Goal: Use online tool/utility: Utilize a website feature to perform a specific function

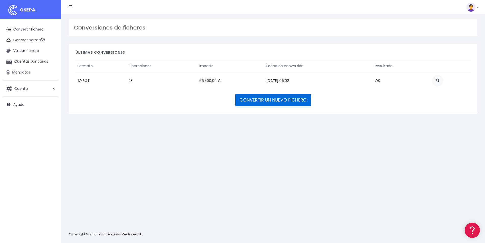
click at [287, 101] on link "CONVERTIR UN NUEVO FICHERO" at bounding box center [273, 100] width 76 height 12
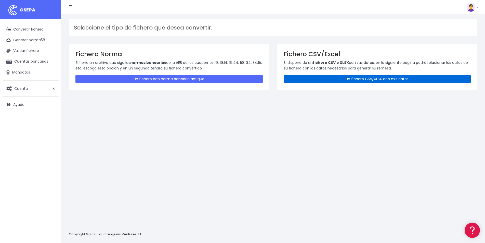
click at [354, 75] on link "Un fichero CSV/XLSX con mis datos" at bounding box center [377, 79] width 187 height 8
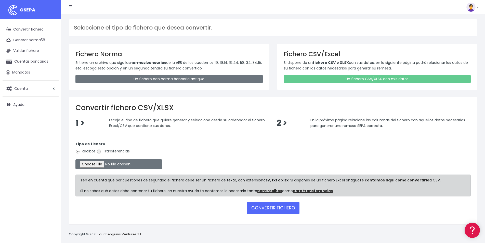
click at [98, 153] on input "Transferencias" at bounding box center [99, 152] width 5 height 5
radio input "true"
click at [91, 166] on input "file" at bounding box center [118, 165] width 87 height 10
type input "C:\fakepath\Concert Celebrem el 9 d'Octubre - Alzira CUENTA DISTINTA.csv"
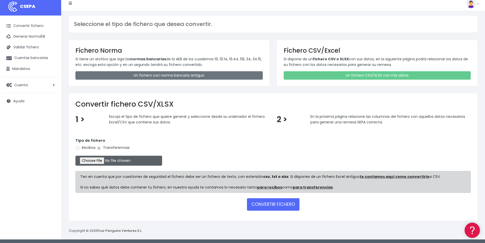
scroll to position [5, 0]
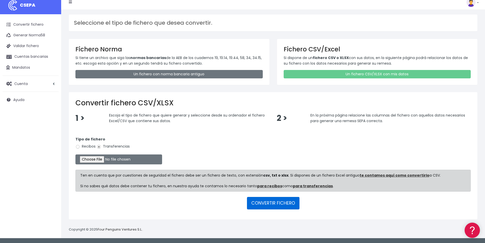
click at [278, 205] on button "CONVERTIR FICHERO" at bounding box center [273, 203] width 53 height 12
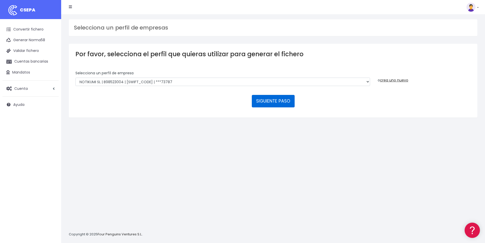
click at [278, 95] on button "SIGUIENTE PASO" at bounding box center [273, 101] width 43 height 12
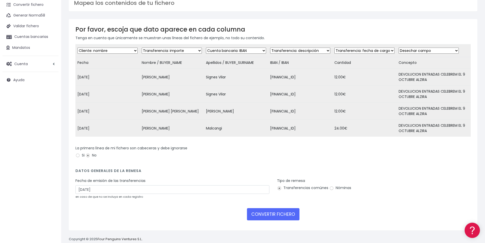
scroll to position [40, 0]
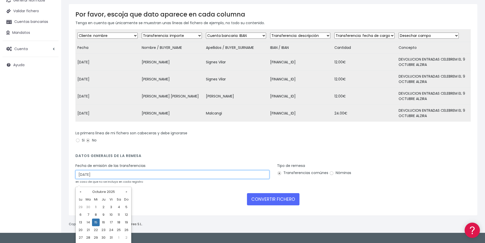
click at [243, 179] on input "15/10/2025" at bounding box center [172, 175] width 194 height 9
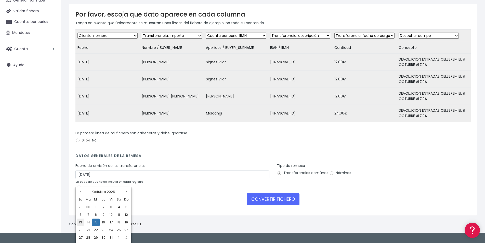
click at [80, 222] on td "13" at bounding box center [81, 223] width 8 height 8
type input "13/10/2025"
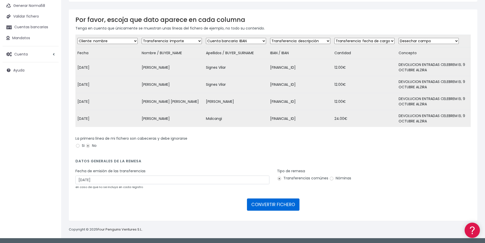
click at [265, 206] on button "CONVERTIR FICHERO" at bounding box center [273, 205] width 53 height 12
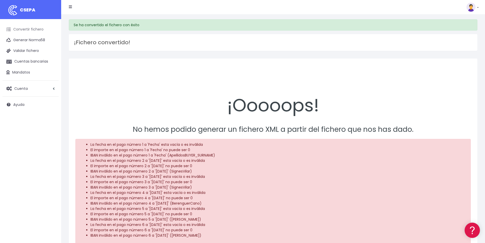
click at [33, 30] on link "Convertir fichero" at bounding box center [31, 29] width 56 height 11
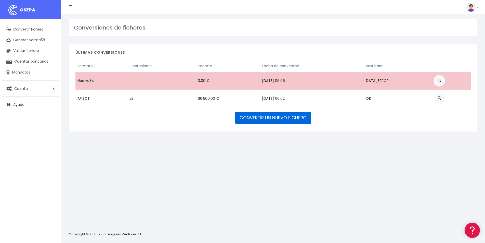
click at [273, 120] on link "CONVERTIR UN NUEVO FICHERO" at bounding box center [273, 118] width 76 height 12
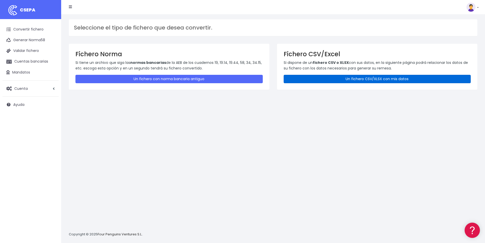
click at [385, 79] on link "Un fichero CSV/XLSX con mis datos" at bounding box center [377, 79] width 187 height 8
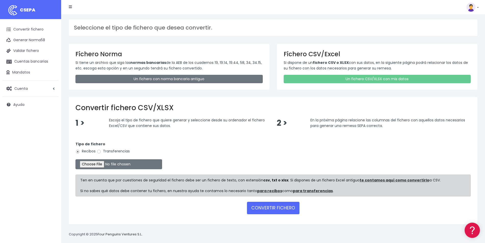
click at [112, 152] on label "Transferencias" at bounding box center [113, 151] width 33 height 5
click at [101, 152] on input "Transferencias" at bounding box center [99, 152] width 5 height 5
radio input "true"
click at [93, 164] on input "file" at bounding box center [118, 165] width 87 height 10
type input "C:\fakepath\Concert Celebrem el 9 d'Octubre - Alzira CUENTA DISTINTA.csv"
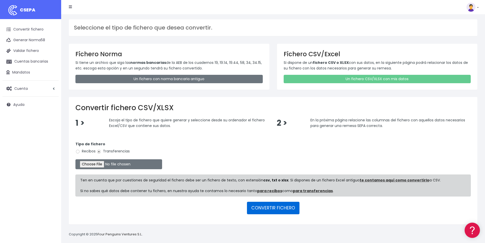
click at [274, 207] on button "CONVERTIR FICHERO" at bounding box center [273, 208] width 53 height 12
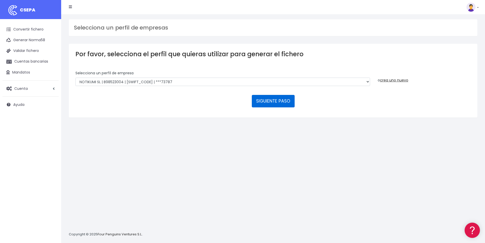
click at [272, 95] on button "SIGUIENTE PASO" at bounding box center [273, 101] width 43 height 12
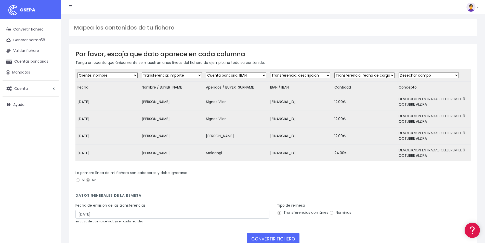
click at [78, 72] on select "Desechar campo Cliente: nombre Cliente: DNI Cliente: Email Cliente: referencia …" at bounding box center [108, 75] width 60 height 6
select select "date"
click option "Transferencia: fecha de cargo" at bounding box center [0, 0] width 0 height 0
click at [142, 72] on select "Desechar campo Cliente: nombre Cliente: DNI Cliente: Email Cliente: referencia …" at bounding box center [172, 75] width 60 height 6
click at [180, 73] on select "Desechar campo Cliente: nombre Cliente: DNI Cliente: Email Cliente: referencia …" at bounding box center [172, 75] width 60 height 6
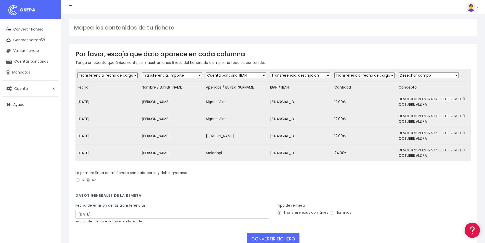
click at [142, 72] on select "Desechar campo Cliente: nombre Cliente: DNI Cliente: Email Cliente: referencia …" at bounding box center [172, 75] width 60 height 6
select select "creditor"
click option "Cliente: nombre" at bounding box center [0, 0] width 0 height 0
click at [206, 72] on select "Desechar campo Cliente: nombre Cliente: DNI Cliente: Email Cliente: referencia …" at bounding box center [236, 75] width 60 height 6
click at [235, 75] on select "Desechar campo Cliente: nombre Cliente: DNI Cliente: Email Cliente: referencia …" at bounding box center [236, 75] width 60 height 6
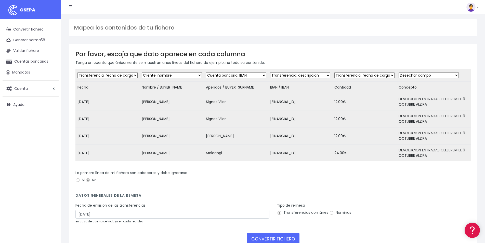
click at [206, 72] on select "Desechar campo Cliente: nombre Cliente: DNI Cliente: Email Cliente: referencia …" at bounding box center [236, 75] width 60 height 6
select select "dismiss"
click option "Desechar campo" at bounding box center [0, 0] width 0 height 0
click at [298, 72] on td "Desechar campo Cliente: nombre Cliente: DNI Cliente: Email Cliente: referencia …" at bounding box center [300, 75] width 64 height 12
click at [270, 72] on select "Desechar campo Cliente: nombre Cliente: DNI Cliente: Email Cliente: referencia …" at bounding box center [300, 75] width 60 height 6
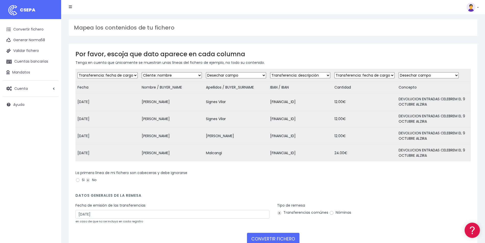
select select "iban"
click option "Cuenta bancaria: IBAN" at bounding box center [0, 0] width 0 height 0
select select "amount"
click option "Transferencia: importe" at bounding box center [0, 0] width 0 height 0
click at [399, 72] on select "Desechar campo Cliente: nombre Cliente: DNI Cliente: Email Cliente: referencia …" at bounding box center [429, 75] width 60 height 6
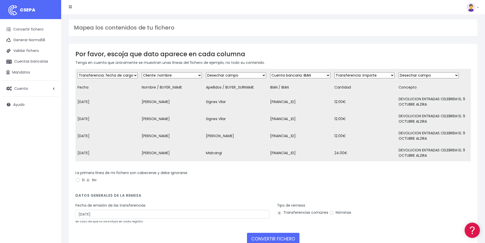
select select "description"
click option "Transferencia: descripción" at bounding box center [0, 0] width 0 height 0
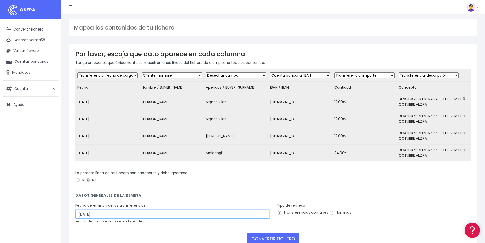
click at [91, 219] on input "15/10/2025" at bounding box center [172, 214] width 194 height 9
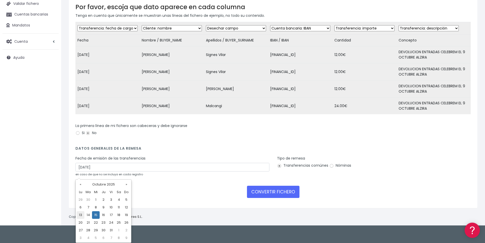
click at [81, 216] on td "13" at bounding box center [81, 216] width 8 height 8
type input "13/10/2025"
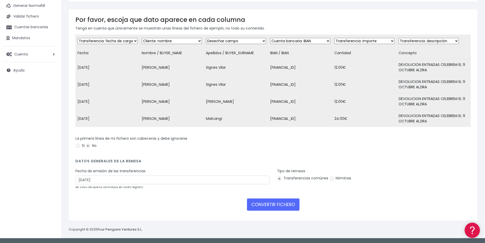
scroll to position [40, 0]
click at [76, 146] on input "Si" at bounding box center [77, 146] width 5 height 5
radio input "true"
click at [353, 211] on form "Desechar campo Cliente: nombre Cliente: DNI Cliente: Email Cliente: referencia …" at bounding box center [272, 125] width 395 height 180
click at [285, 207] on button "CONVERTIR FICHERO" at bounding box center [273, 205] width 53 height 12
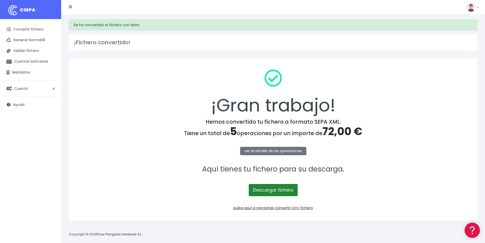
click at [281, 189] on link "Descargar fichero" at bounding box center [273, 190] width 49 height 12
click at [309, 29] on div "Se ha convertido el fichero con éxito" at bounding box center [273, 24] width 409 height 11
